Goal: Navigation & Orientation: Understand site structure

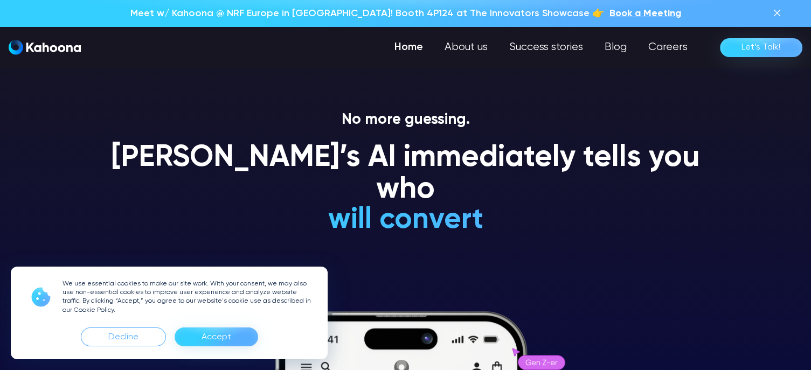
click at [212, 338] on div "Accept" at bounding box center [216, 337] width 30 height 17
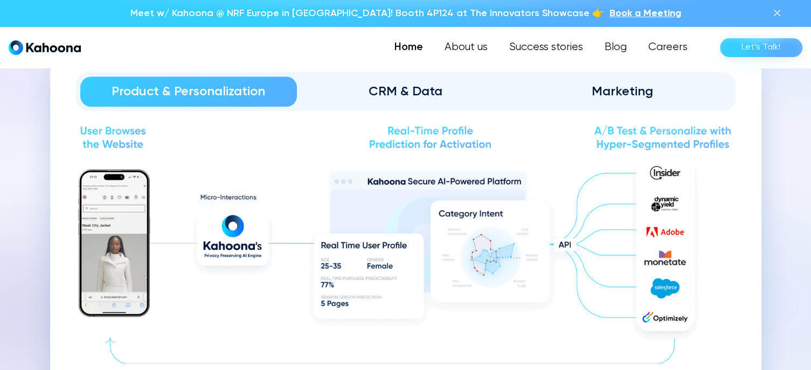
scroll to position [1194, 0]
click at [423, 96] on div "CRM & Data" at bounding box center [405, 90] width 187 height 17
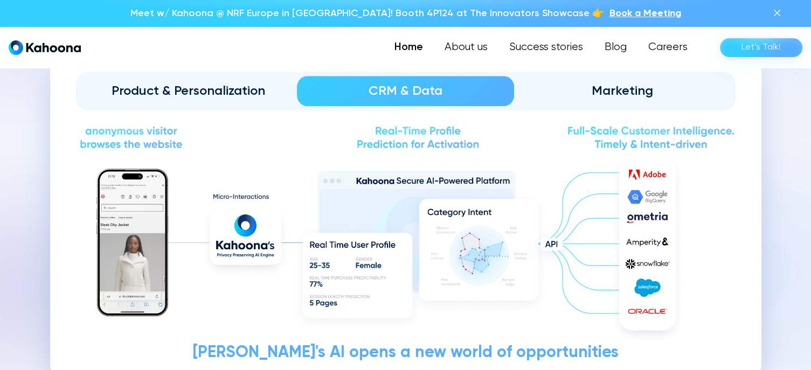
click at [608, 96] on div "Marketing" at bounding box center [622, 90] width 187 height 17
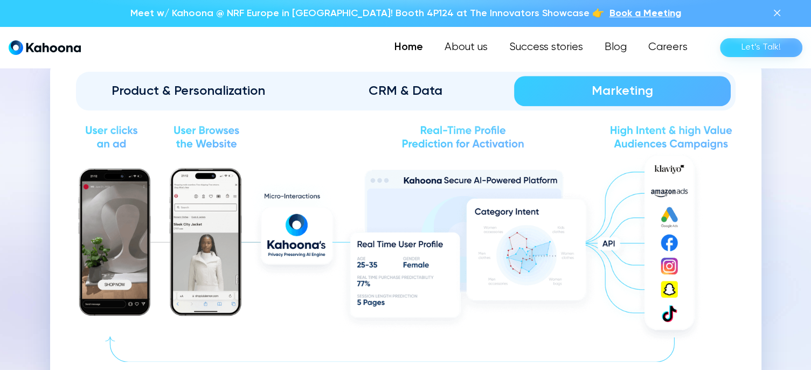
click at [158, 91] on div "Product & Personalization" at bounding box center [188, 90] width 187 height 17
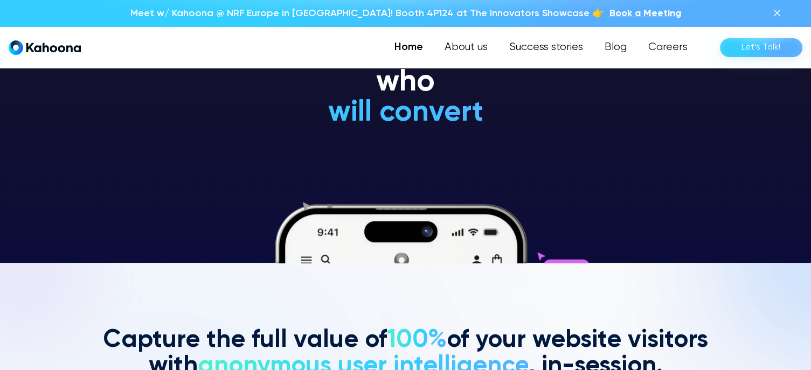
scroll to position [0, 0]
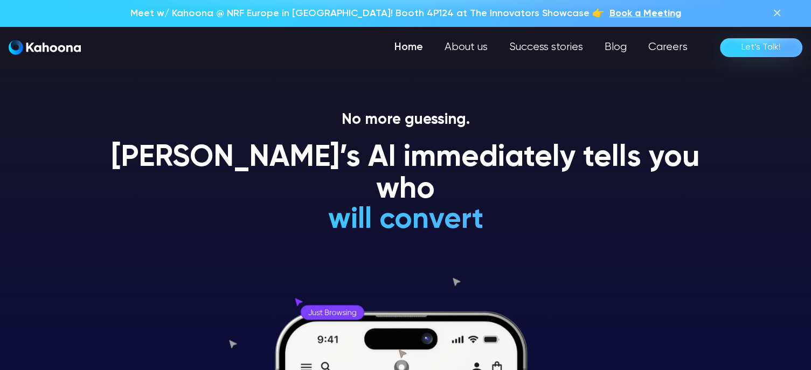
click at [25, 50] on img "home" at bounding box center [45, 47] width 72 height 15
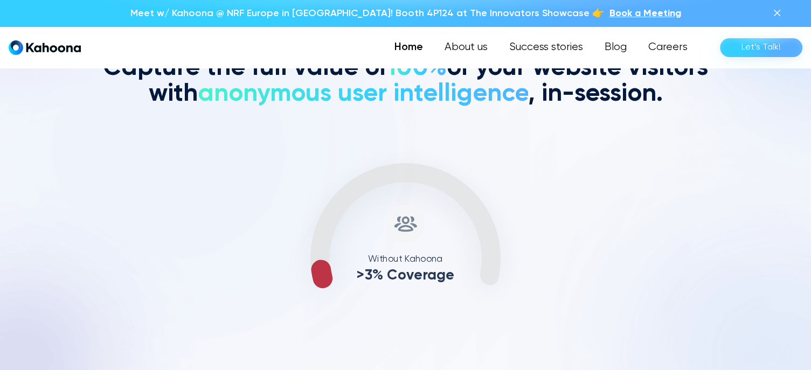
scroll to position [380, 0]
